Goal: Information Seeking & Learning: Learn about a topic

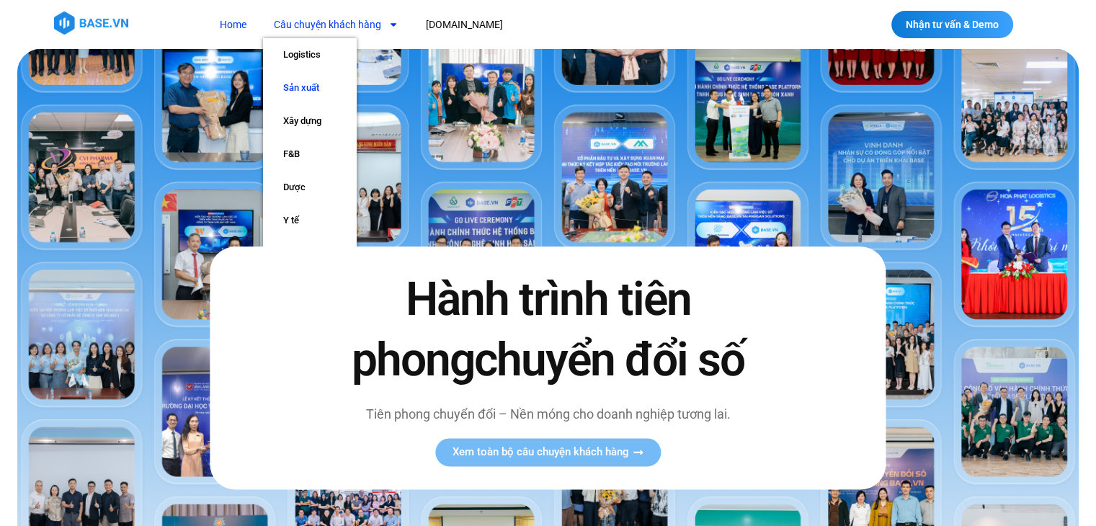
click at [318, 90] on link "Sản xuất" at bounding box center [310, 87] width 94 height 33
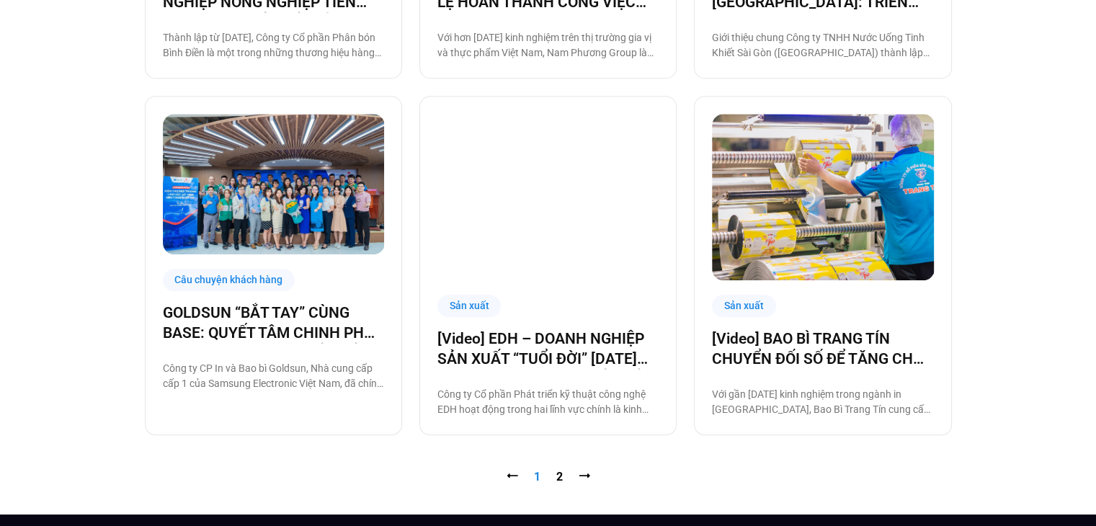
scroll to position [1478, 0]
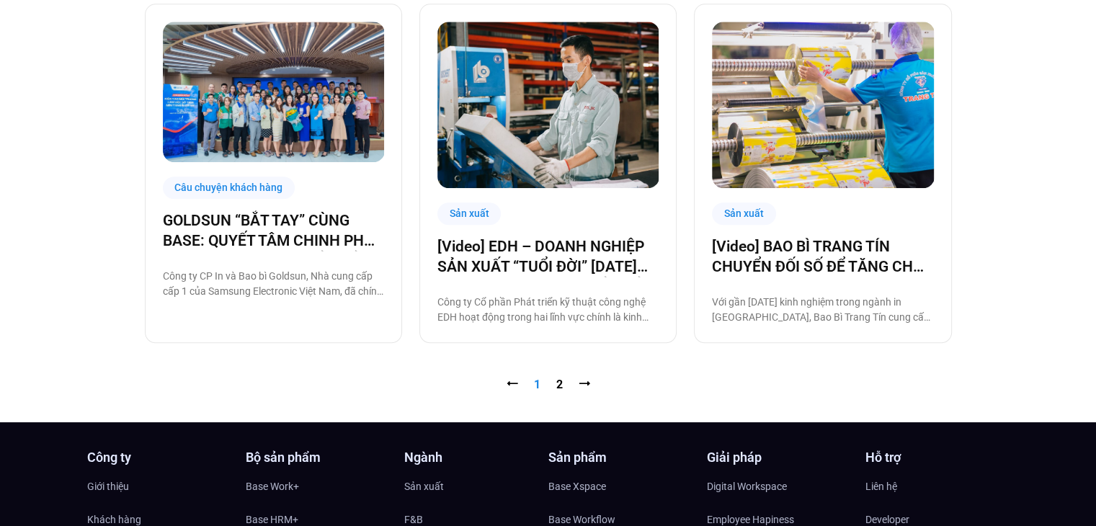
click at [552, 384] on nav "⭠ Trang 1 Trang 2 ⭢" at bounding box center [548, 384] width 807 height 17
click at [561, 383] on link "Trang 2" at bounding box center [559, 384] width 6 height 14
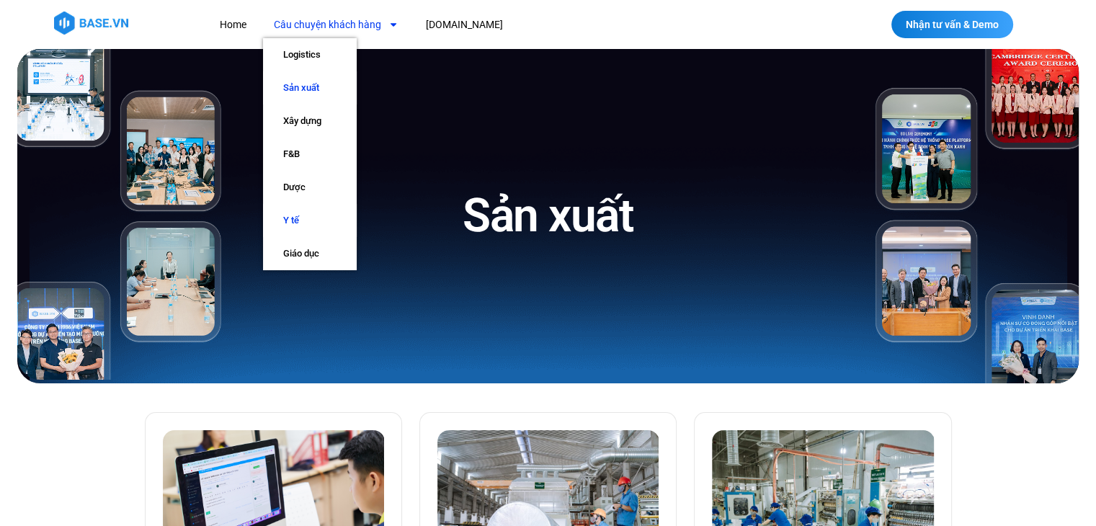
click at [297, 220] on link "Y tế" at bounding box center [310, 220] width 94 height 33
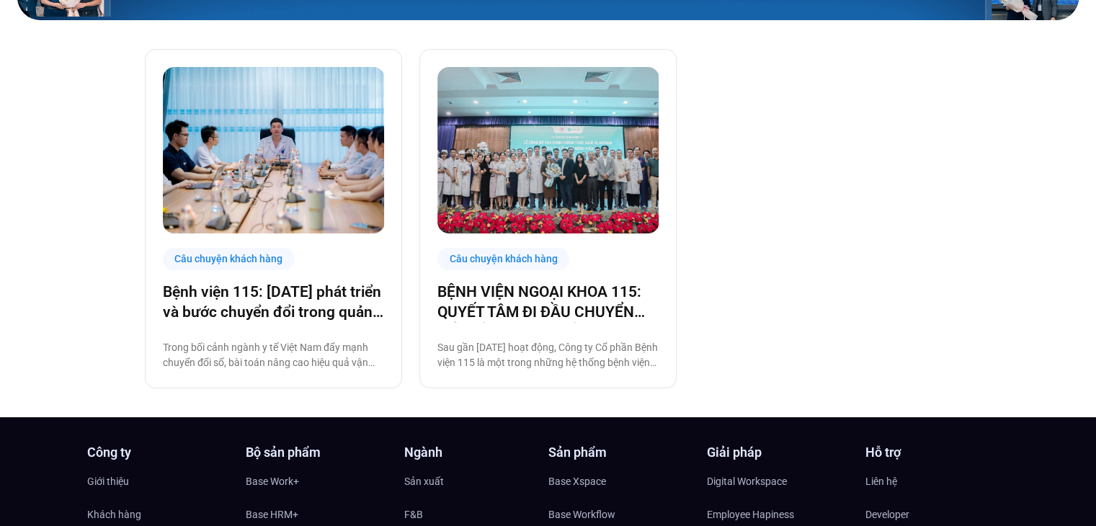
scroll to position [377, 0]
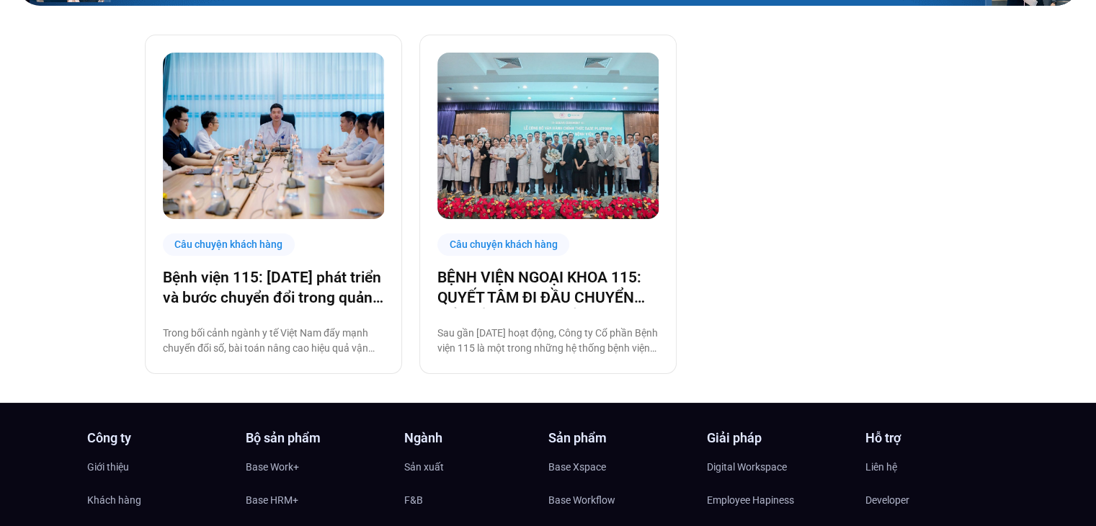
click at [750, 226] on div "Câu chuyện khách hàng Bệnh viện 115: 20 năm phát triển và bước chuyển đổi trong…" at bounding box center [548, 204] width 807 height 339
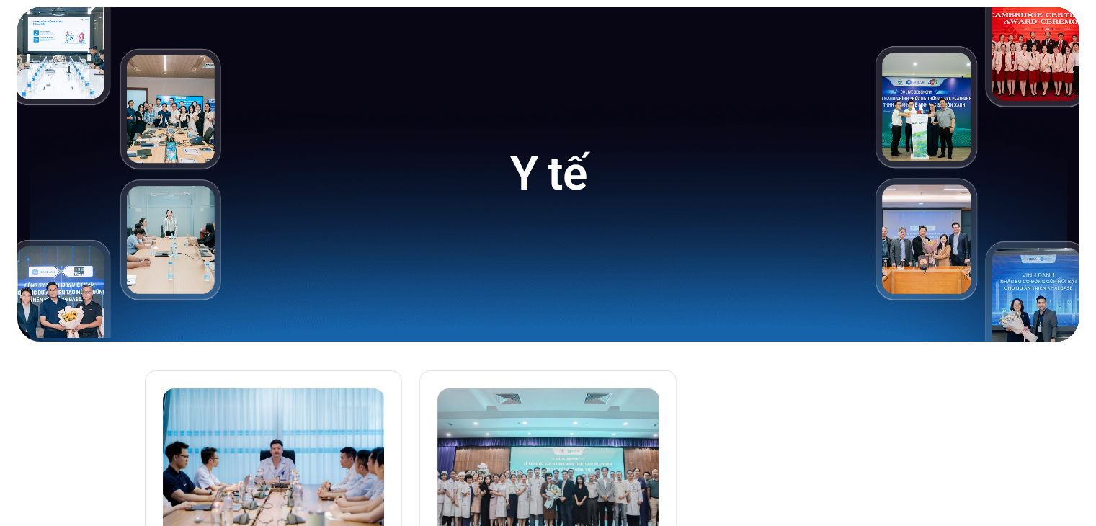
scroll to position [0, 0]
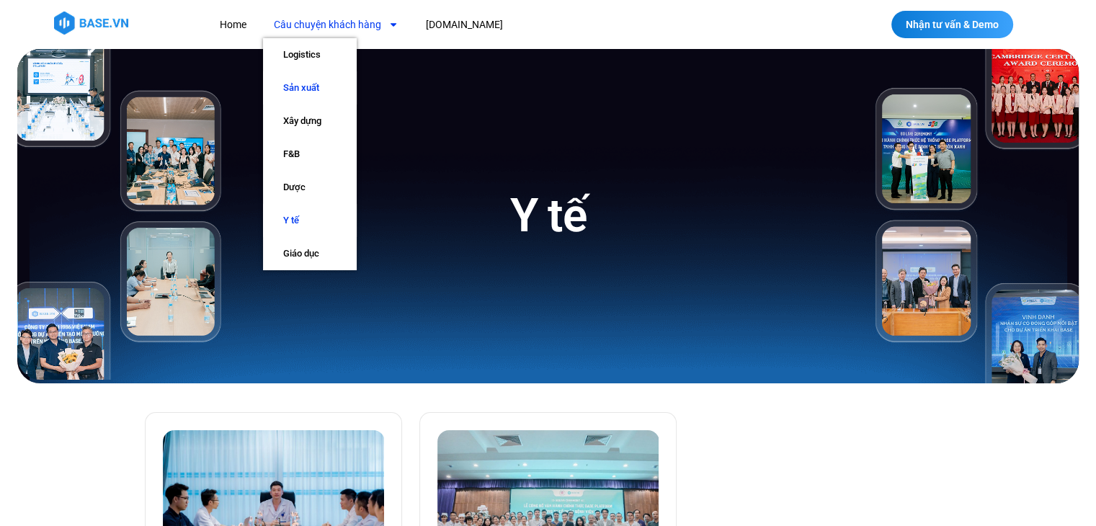
click at [318, 84] on link "Sản xuất" at bounding box center [310, 87] width 94 height 33
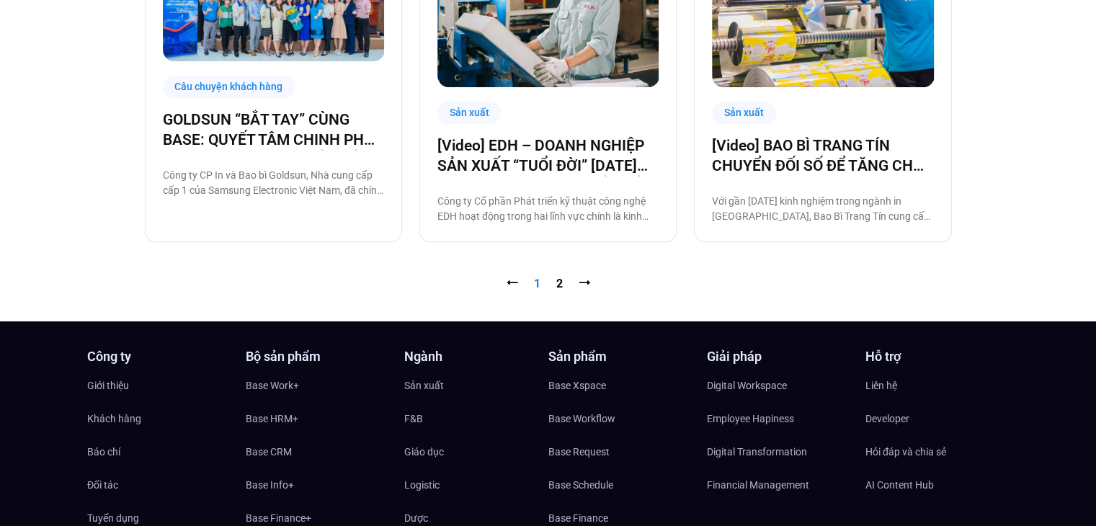
scroll to position [1595, 0]
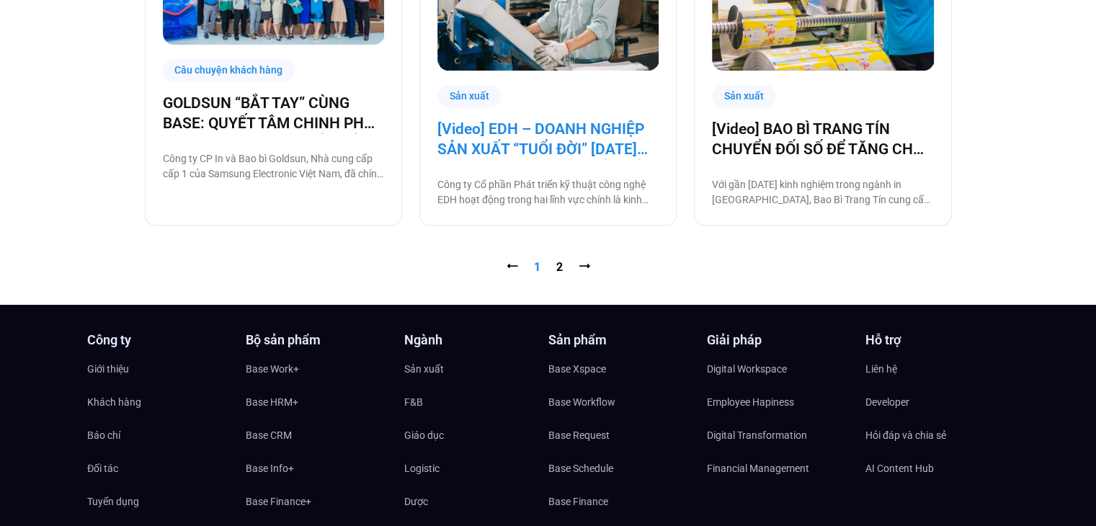
click at [502, 156] on link "[Video] EDH – DOANH NGHIỆP SẢN XUẤT “TUỔI ĐỜI” 30 NĂM VÀ CÂU CHUYỆN CHUYỂN ĐỔI …" at bounding box center [547, 139] width 221 height 40
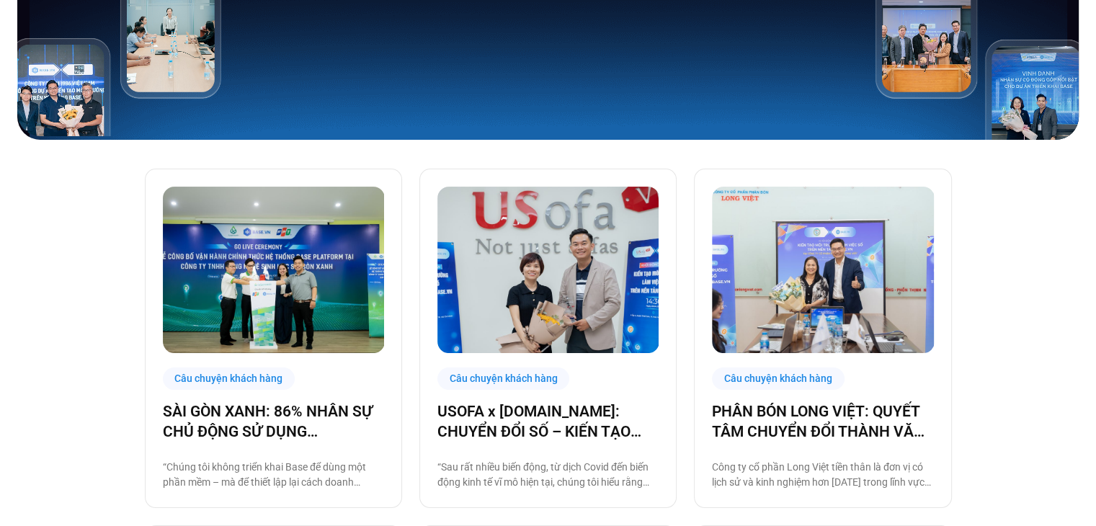
scroll to position [0, 0]
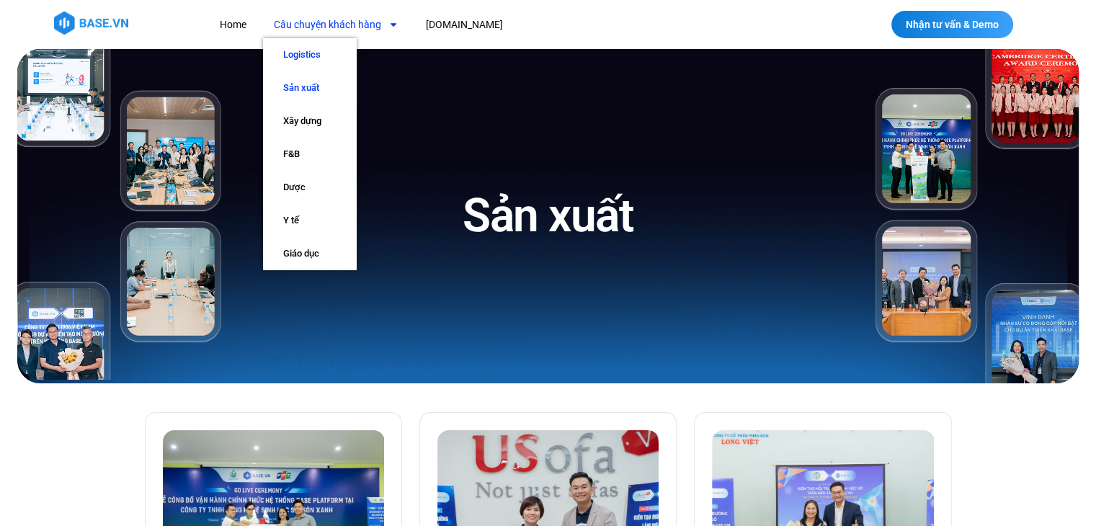
click at [300, 55] on link "Logistics" at bounding box center [310, 54] width 94 height 33
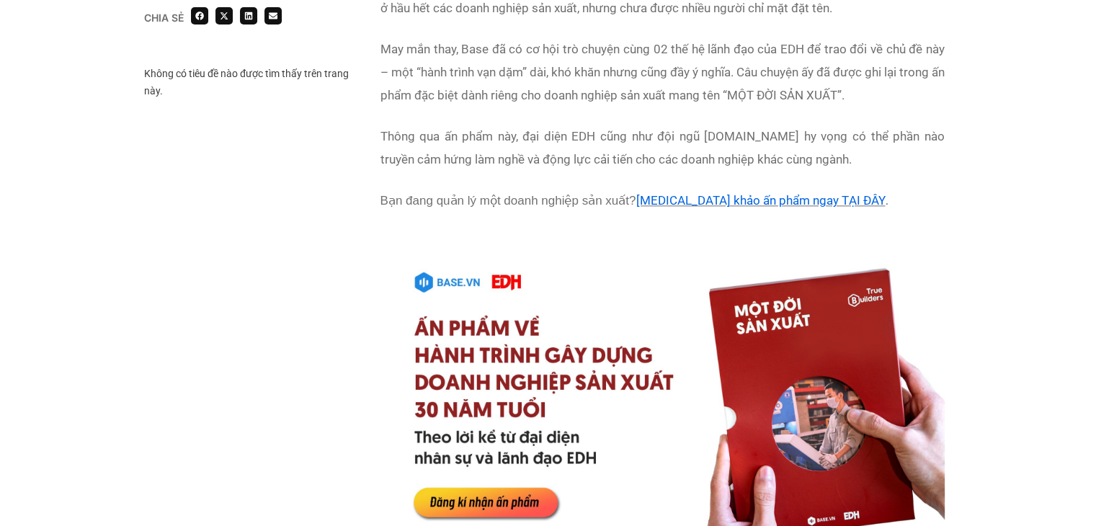
scroll to position [1792, 0]
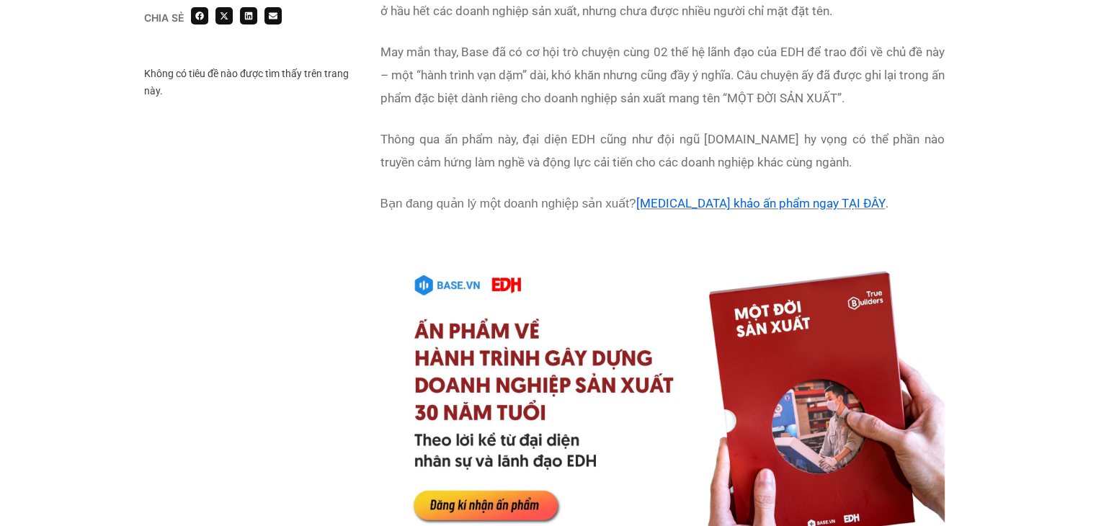
click at [545, 158] on p "Thông qua ấn phẩm này, đại diện EDH cũng như đội ngũ [DOMAIN_NAME] hy vọng có t…" at bounding box center [662, 150] width 564 height 46
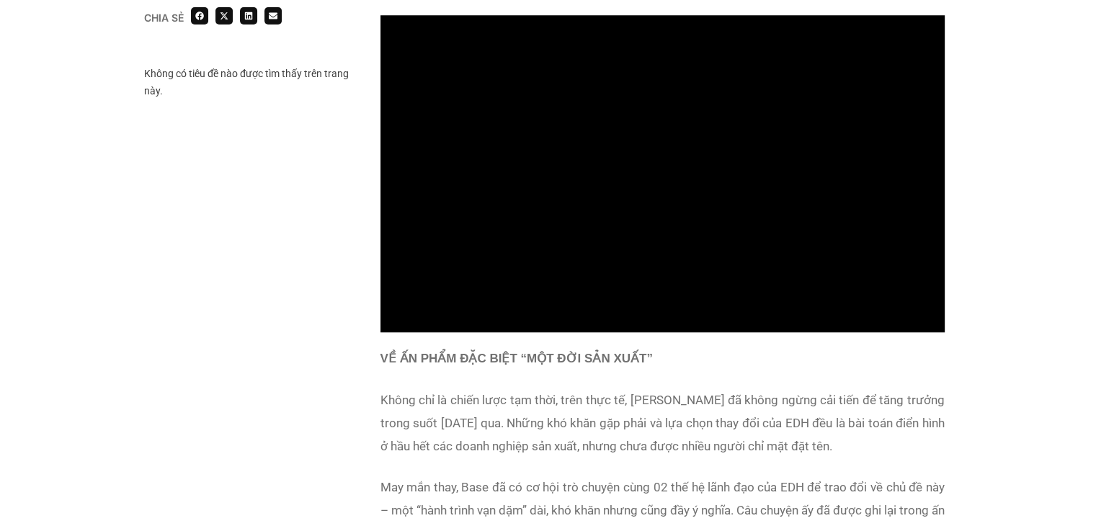
scroll to position [1304, 0]
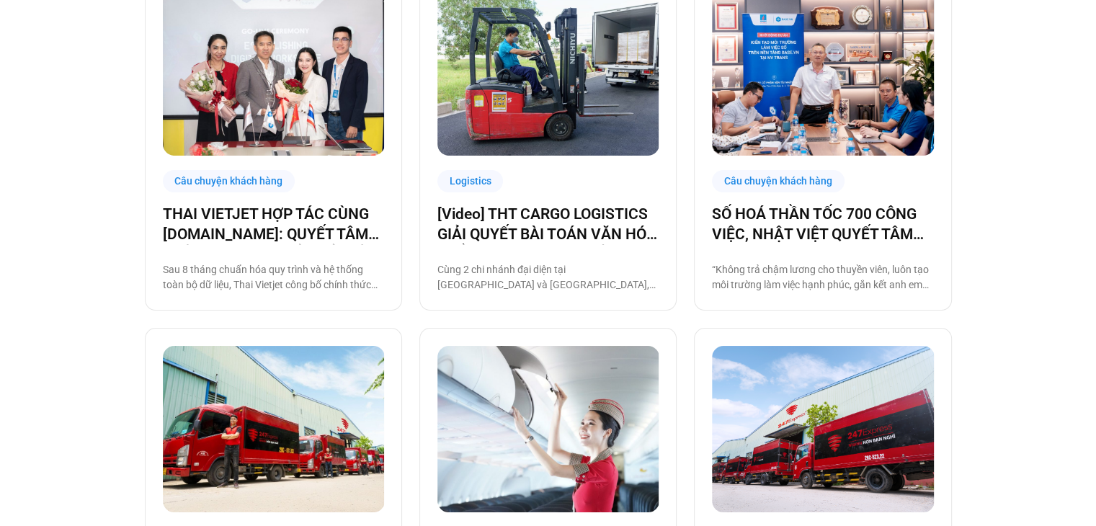
scroll to position [439, 0]
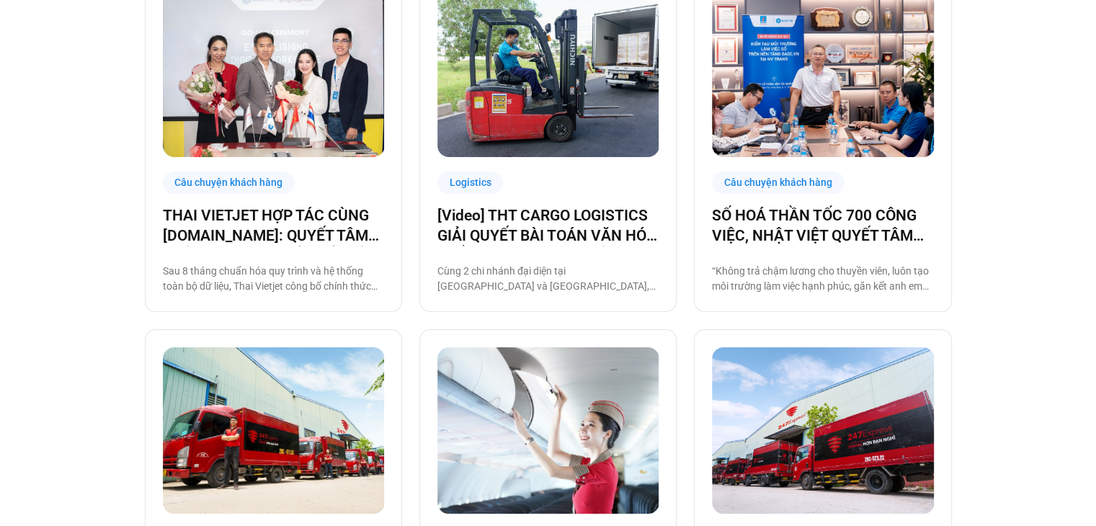
click at [1048, 297] on div "Câu chuyện khách hàng THAI VIETJET HỢP TÁC CÙNG [DOMAIN_NAME]: QUYẾT TÂM “CẤT C…" at bounding box center [548, 499] width 1096 height 1110
